Goal: Information Seeking & Learning: Learn about a topic

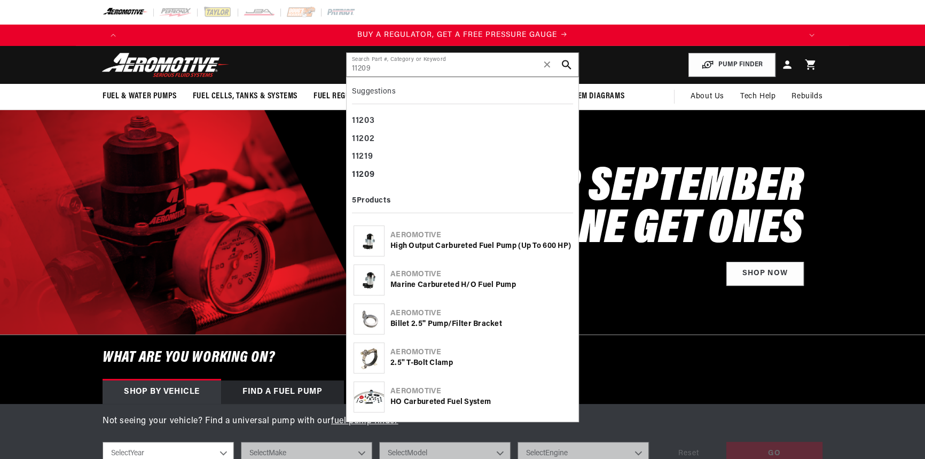
type input "11209"
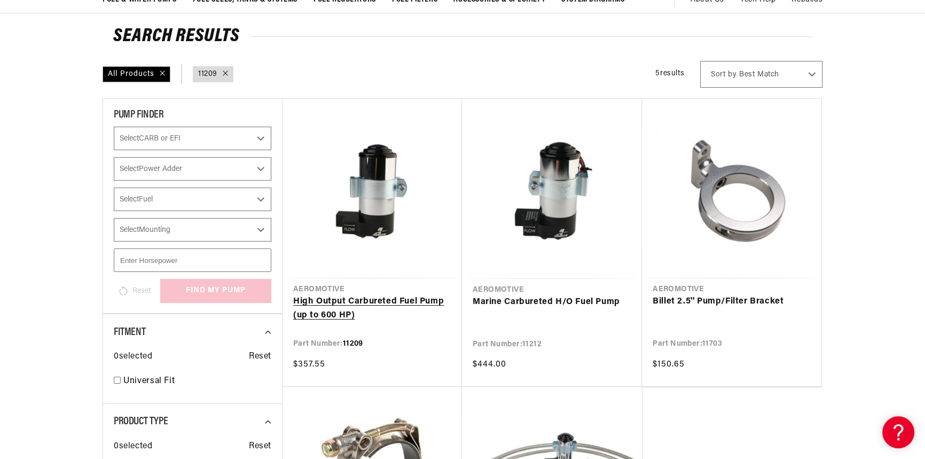
scroll to position [0, 677]
click at [403, 302] on link "High Output Carbureted Fuel Pump (up to 600 HP)" at bounding box center [372, 308] width 158 height 27
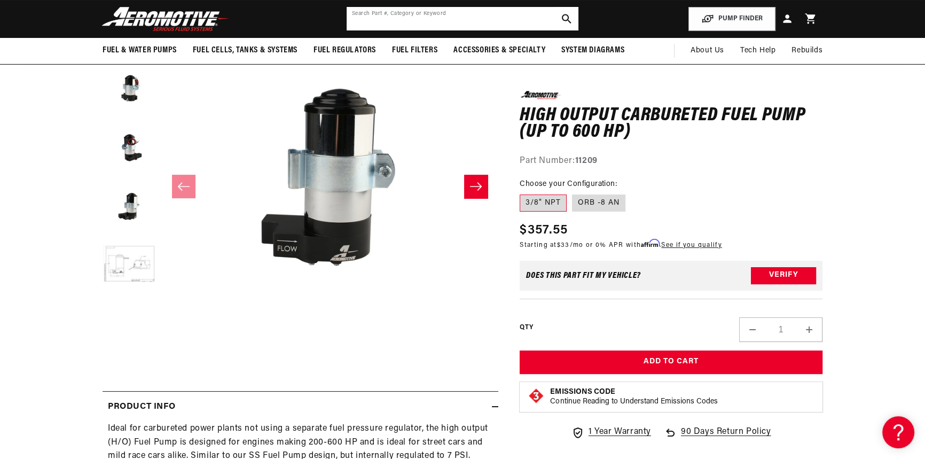
click at [409, 13] on input "text" at bounding box center [463, 18] width 232 height 23
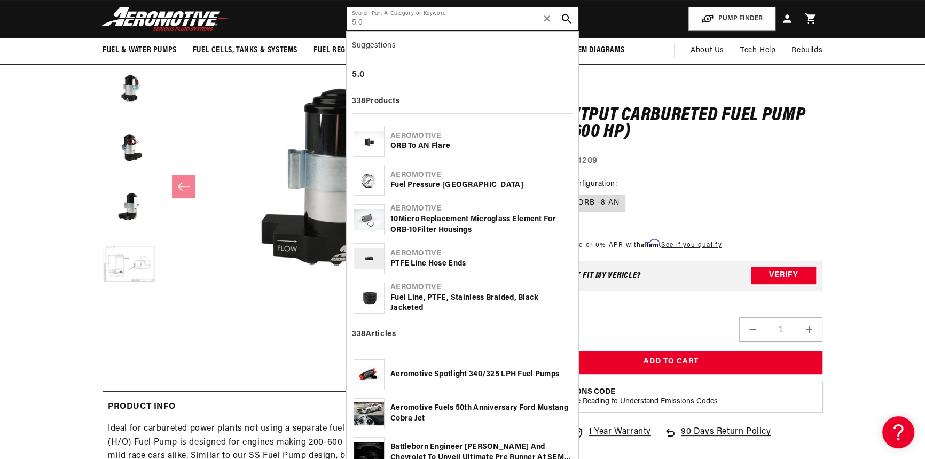
scroll to position [0, 2031]
type input "5.0"
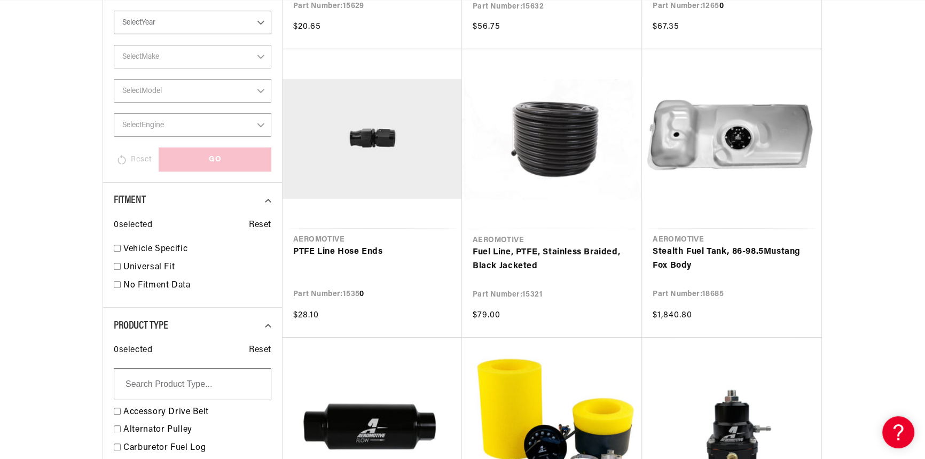
scroll to position [439, 0]
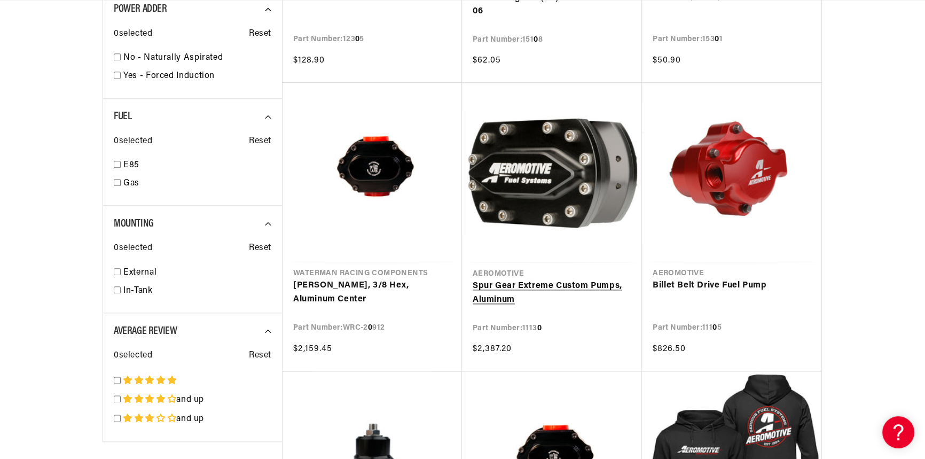
scroll to position [0, 677]
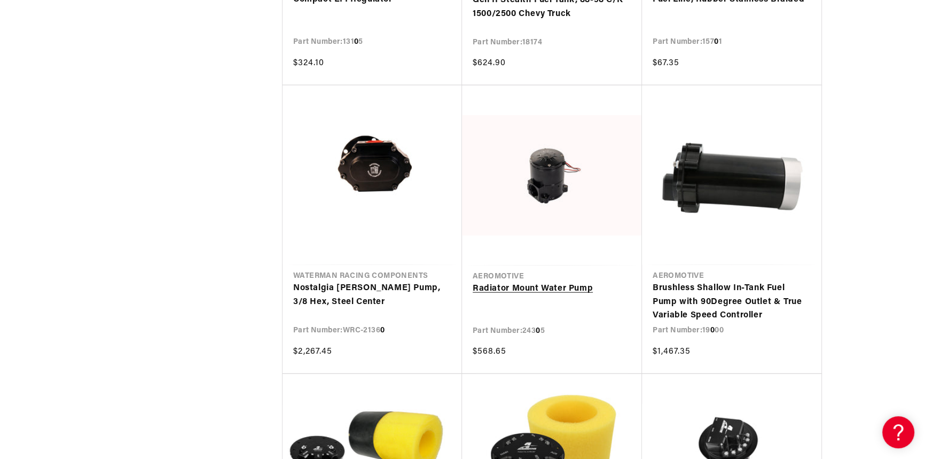
scroll to position [3010, 0]
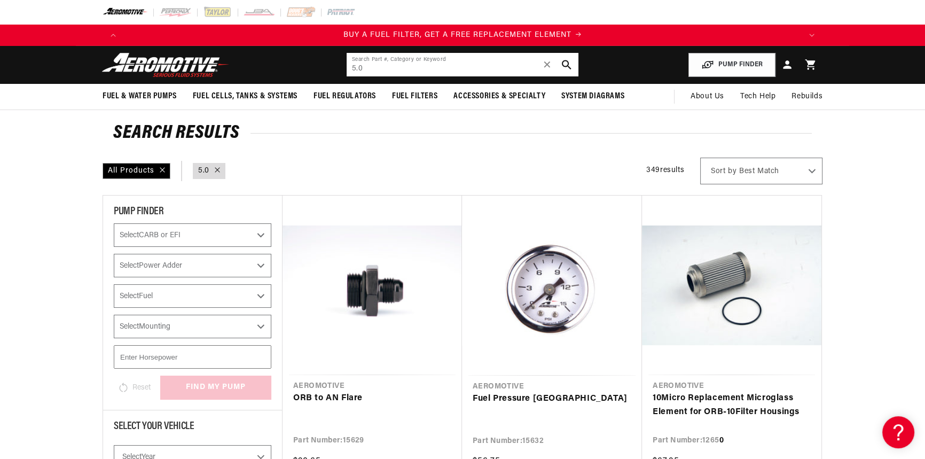
drag, startPoint x: 281, startPoint y: 65, endPoint x: 263, endPoint y: 58, distance: 19.6
click at [254, 61] on header "Fuel & Water Pumps Back In-Tank In-Line Fuel Pumps" at bounding box center [462, 65] width 773 height 38
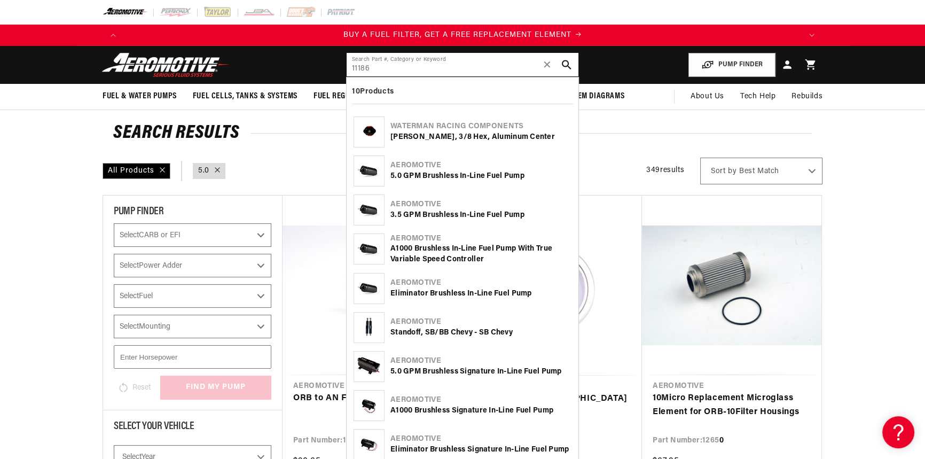
type input "11186"
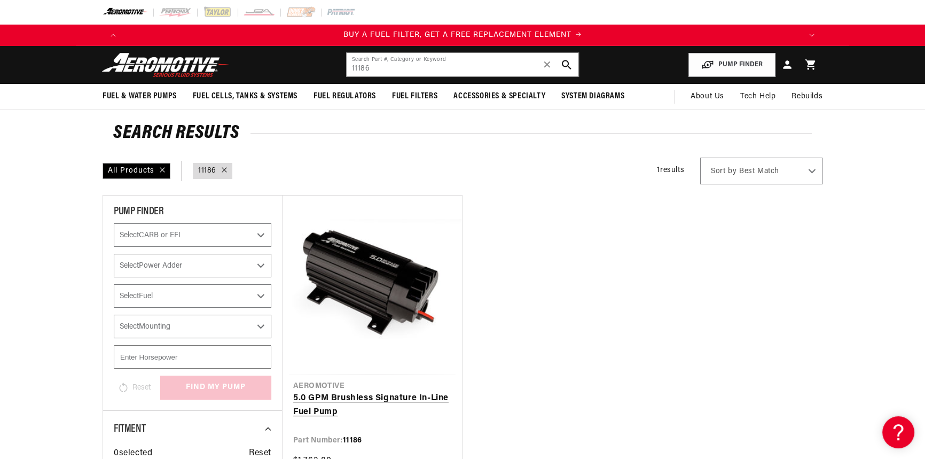
click at [307, 406] on link "5.0 GPM Brushless Signature In-Line Fuel Pump" at bounding box center [372, 404] width 158 height 27
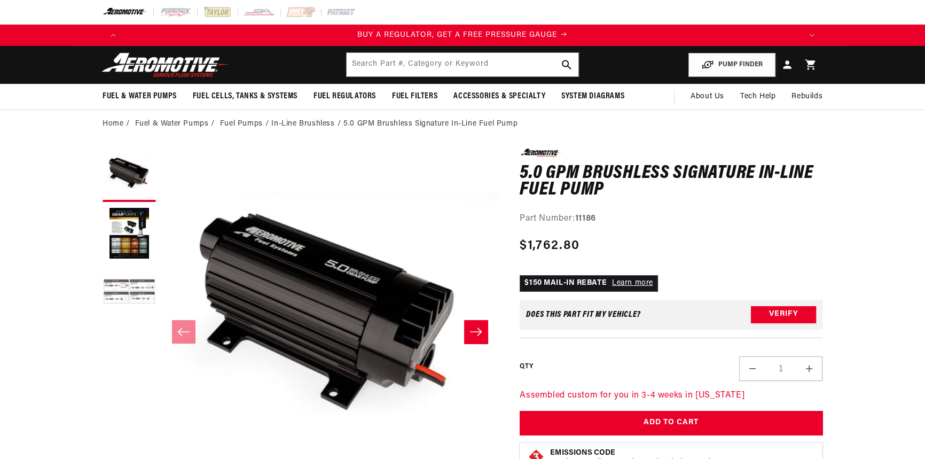
click at [154, 278] on button "Load image 3 in gallery view" at bounding box center [129, 292] width 53 height 53
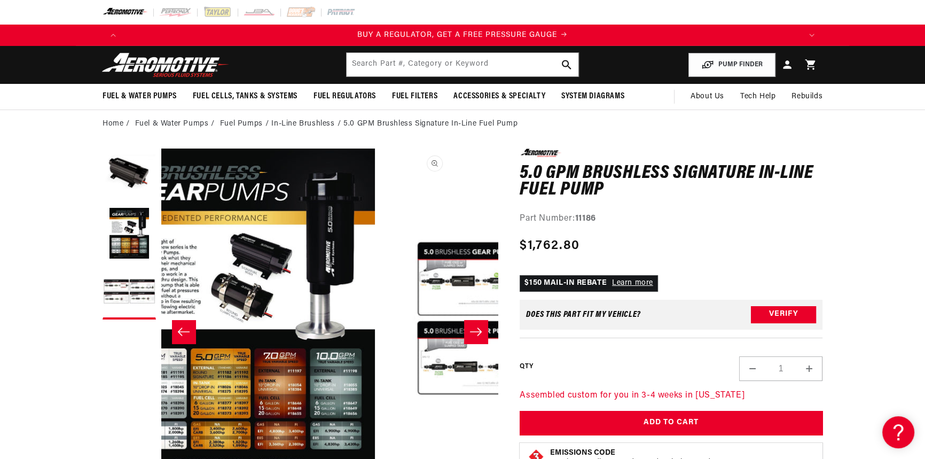
scroll to position [0, 674]
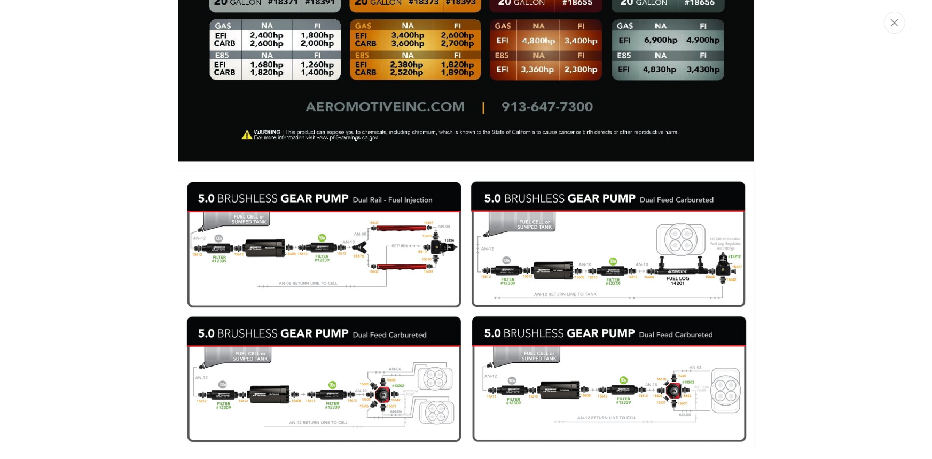
scroll to position [0, 677]
click at [892, 25] on icon "Close" at bounding box center [894, 22] width 7 height 7
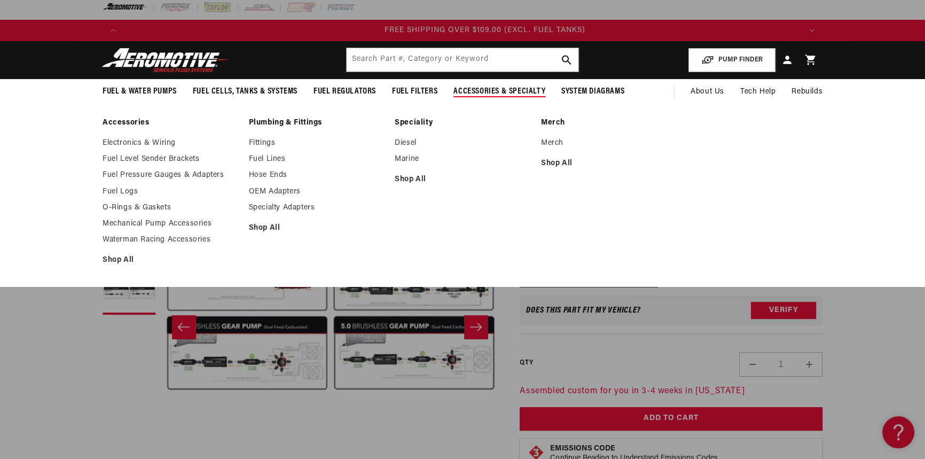
scroll to position [0, 2031]
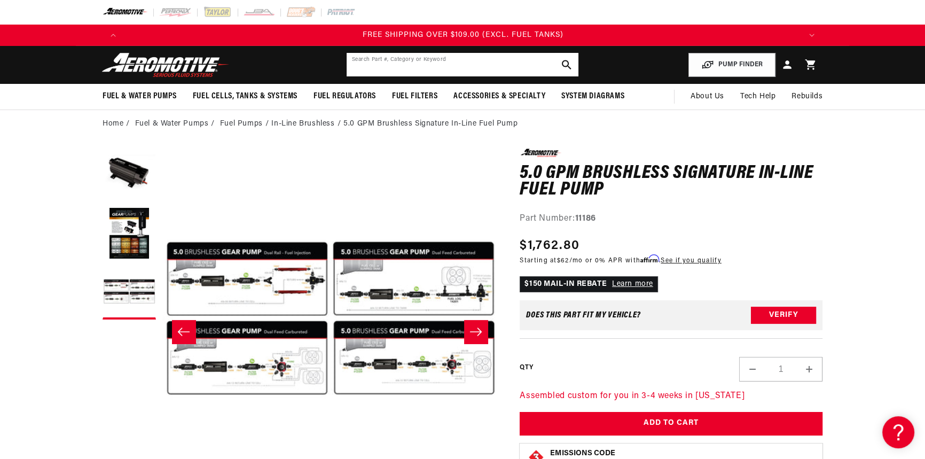
click at [389, 59] on input "text" at bounding box center [463, 64] width 232 height 23
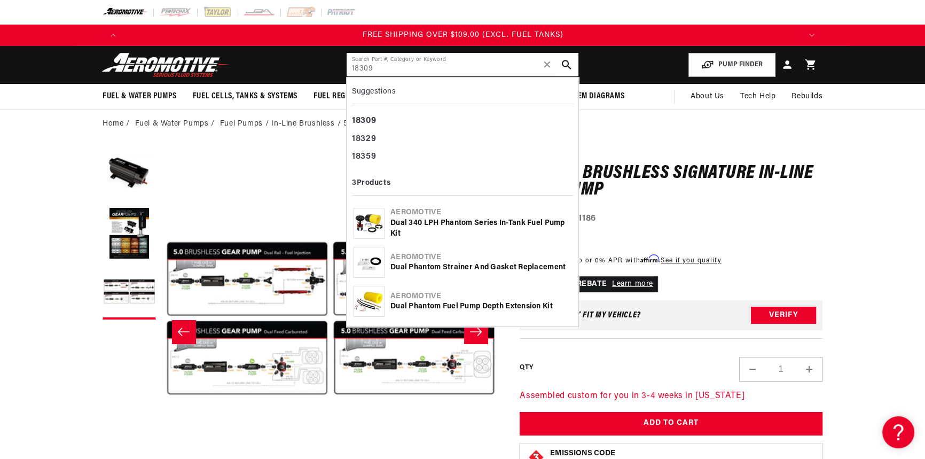
type input "18309"
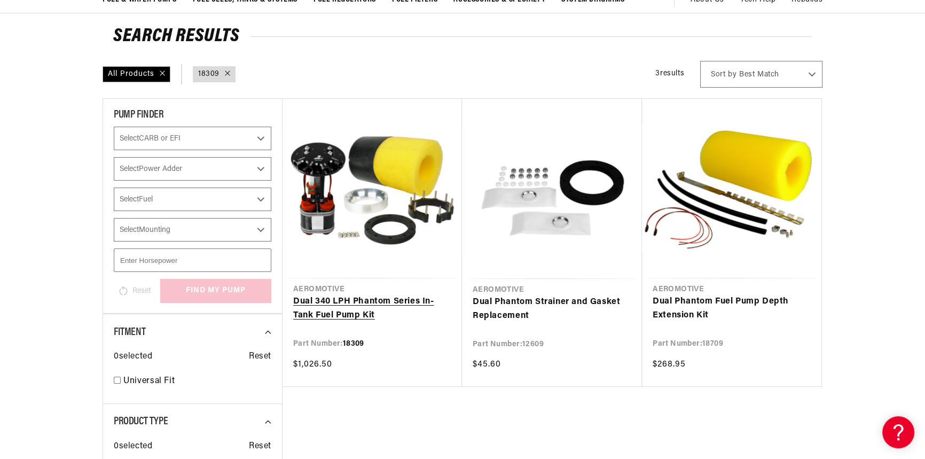
scroll to position [0, 677]
click at [363, 304] on link "Dual 340 LPH Phantom Series In-Tank Fuel Pump Kit" at bounding box center [372, 308] width 158 height 27
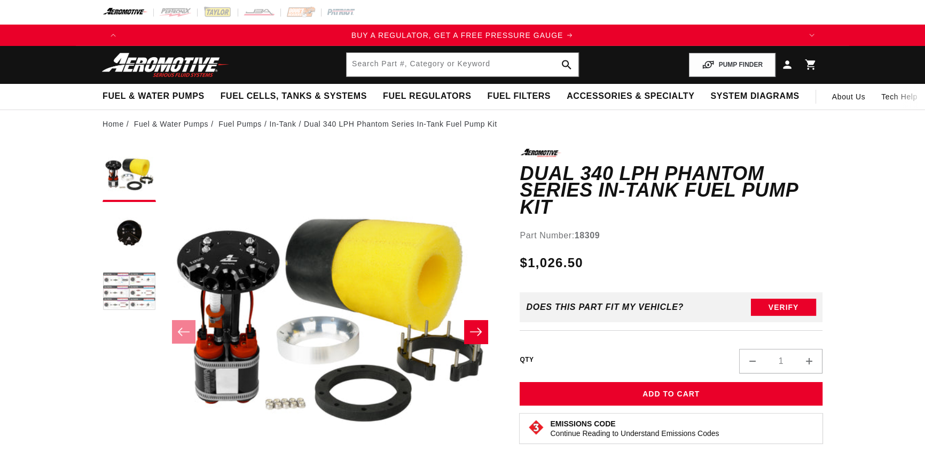
click at [116, 293] on button "Load image 3 in gallery view" at bounding box center [129, 292] width 53 height 53
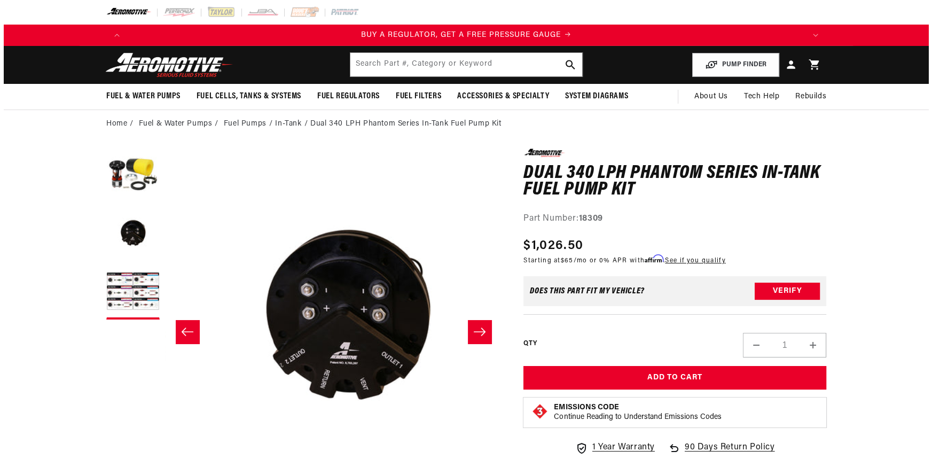
scroll to position [0, 674]
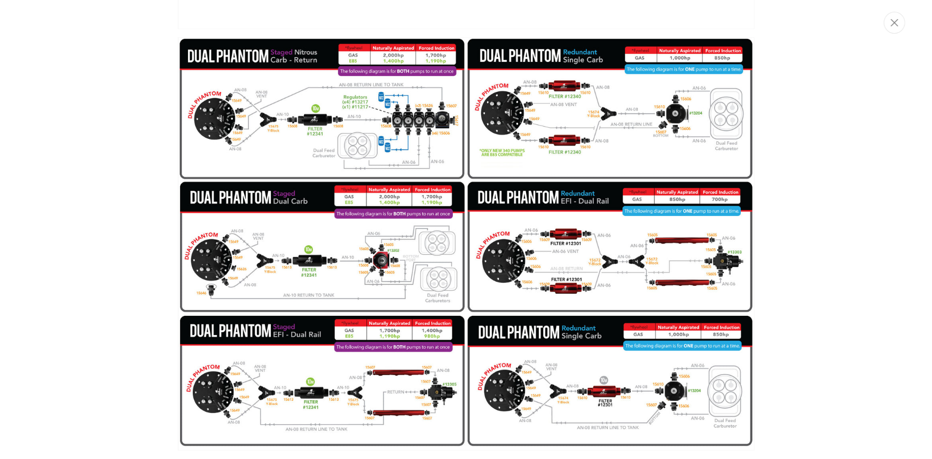
scroll to position [0, 0]
click at [892, 26] on icon "Close" at bounding box center [894, 23] width 7 height 8
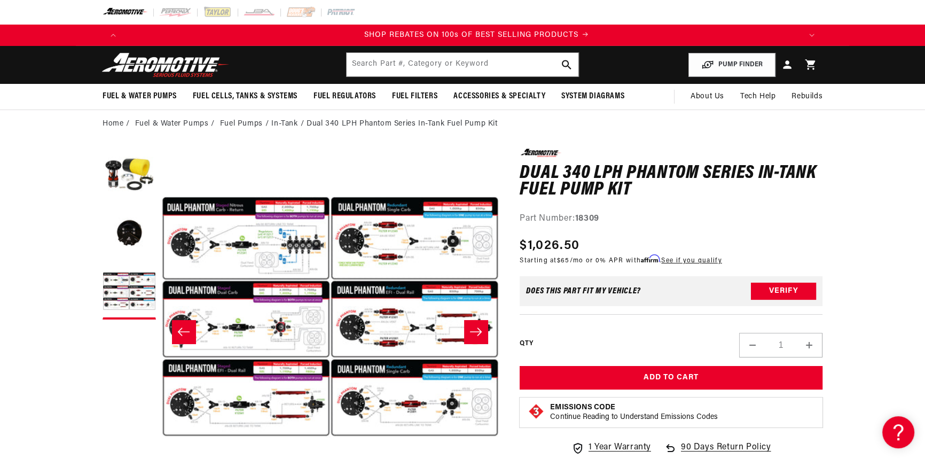
scroll to position [0, 1354]
